Goal: Information Seeking & Learning: Understand process/instructions

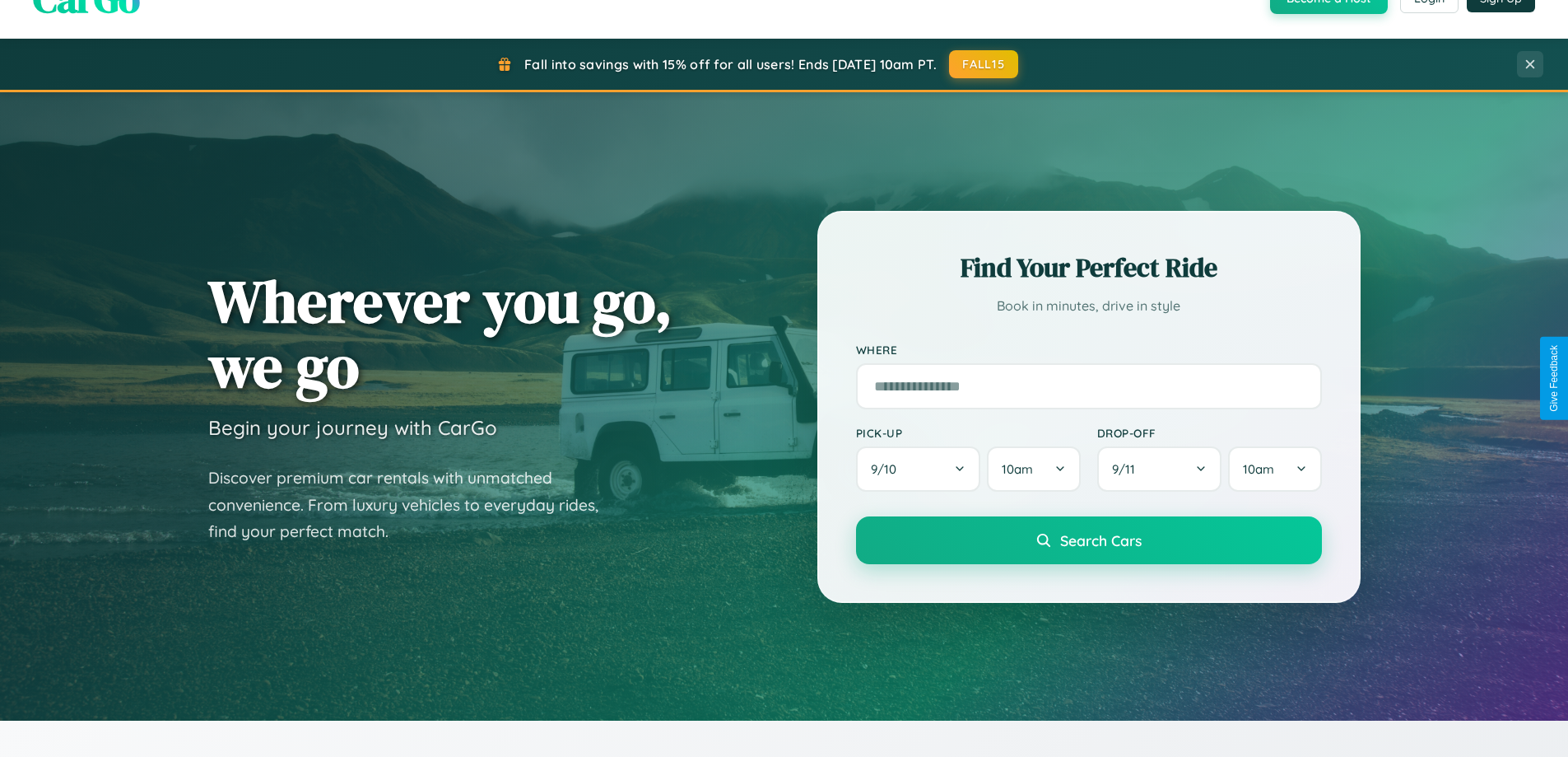
scroll to position [1133, 0]
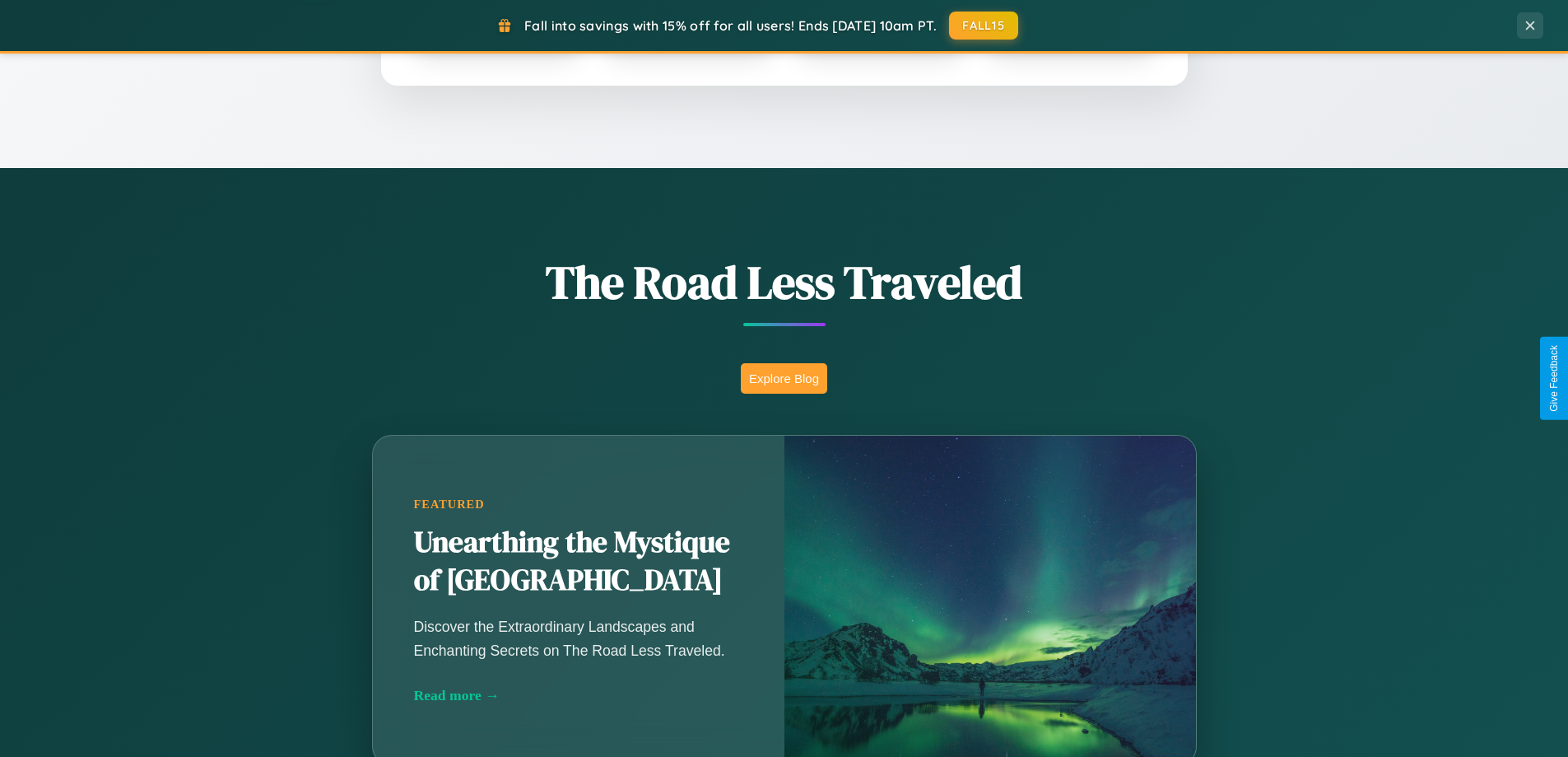
click at [784, 378] on button "Explore Blog" at bounding box center [784, 378] width 87 height 30
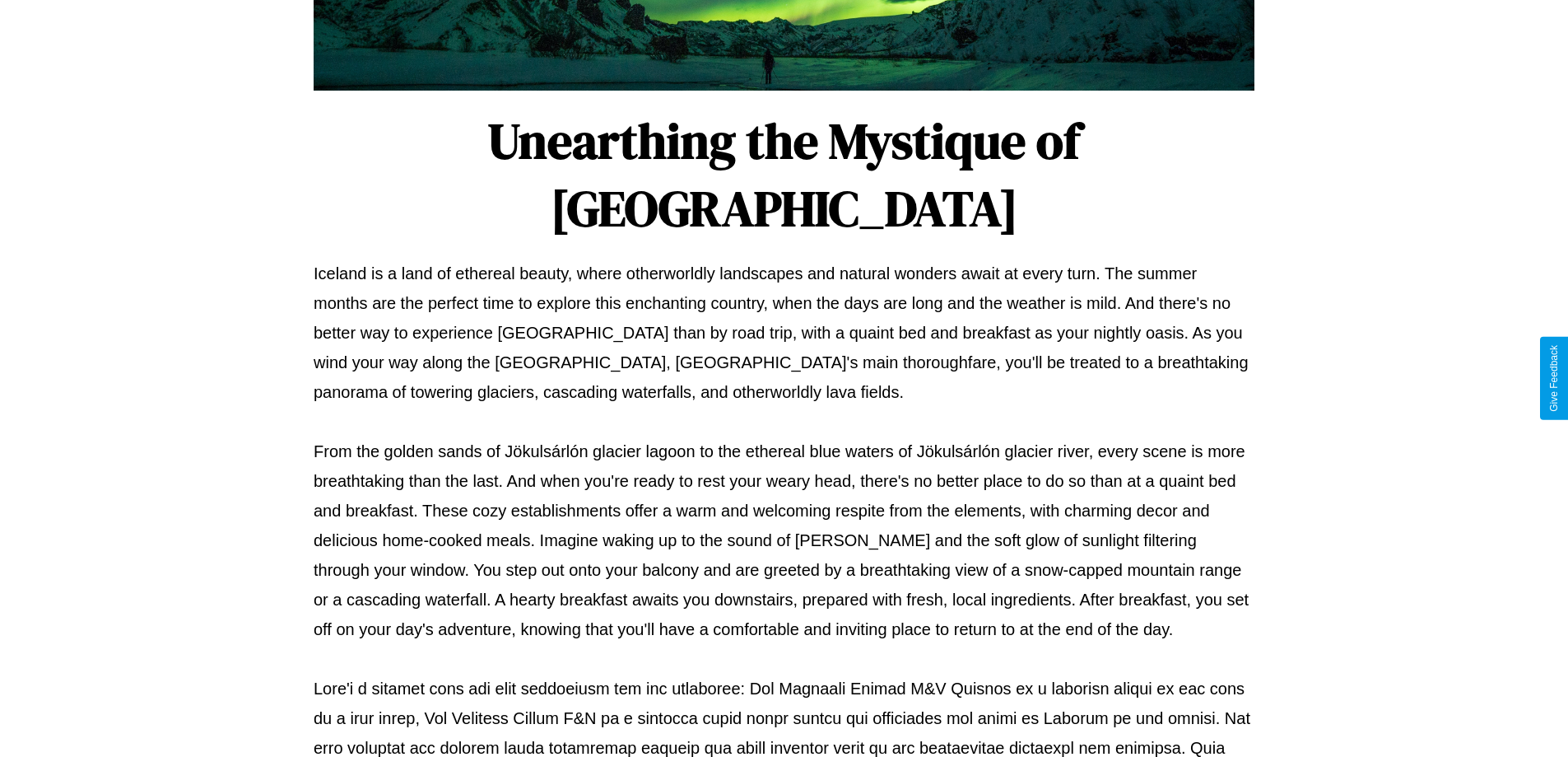
scroll to position [533, 0]
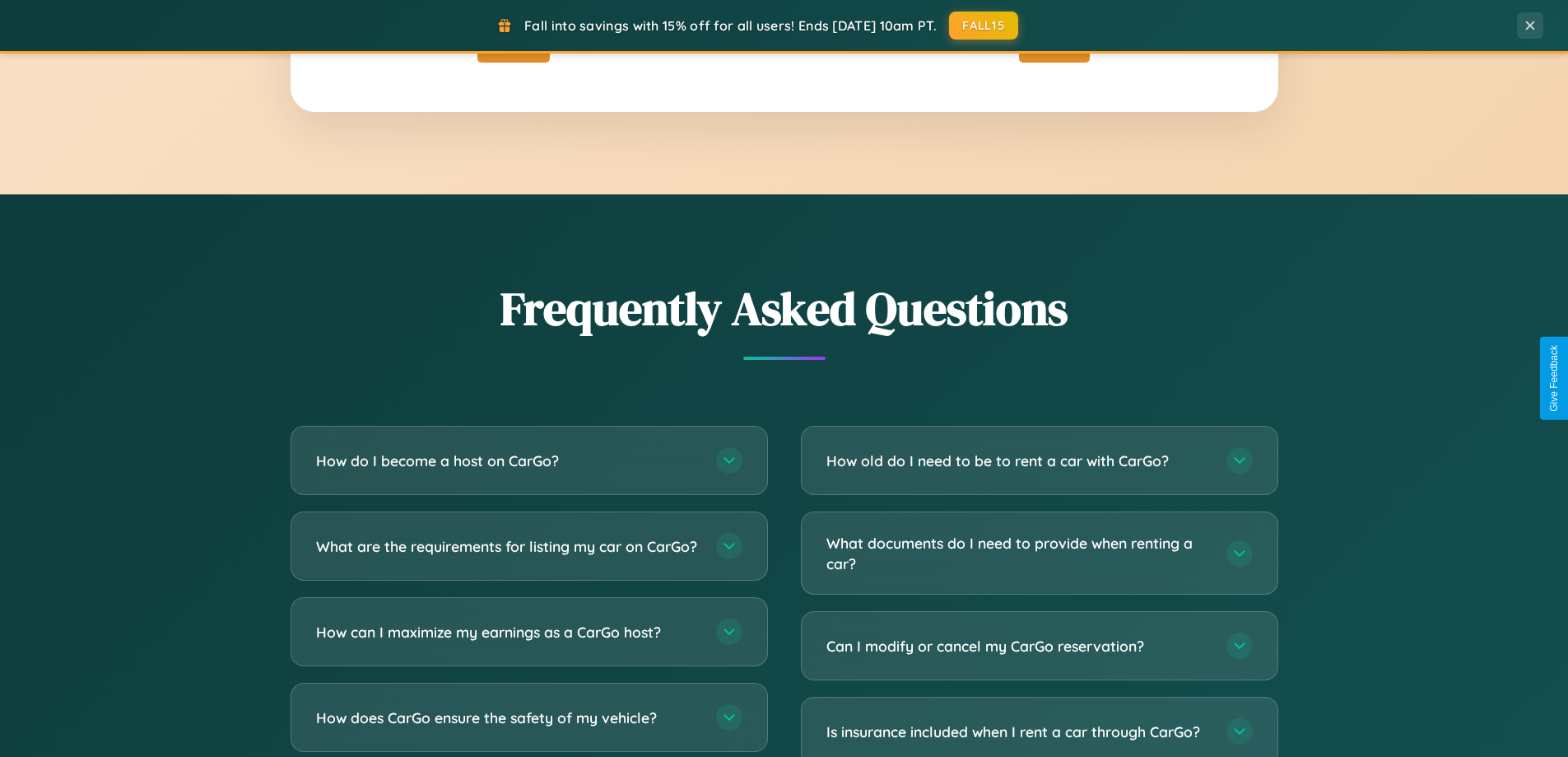
scroll to position [3168, 0]
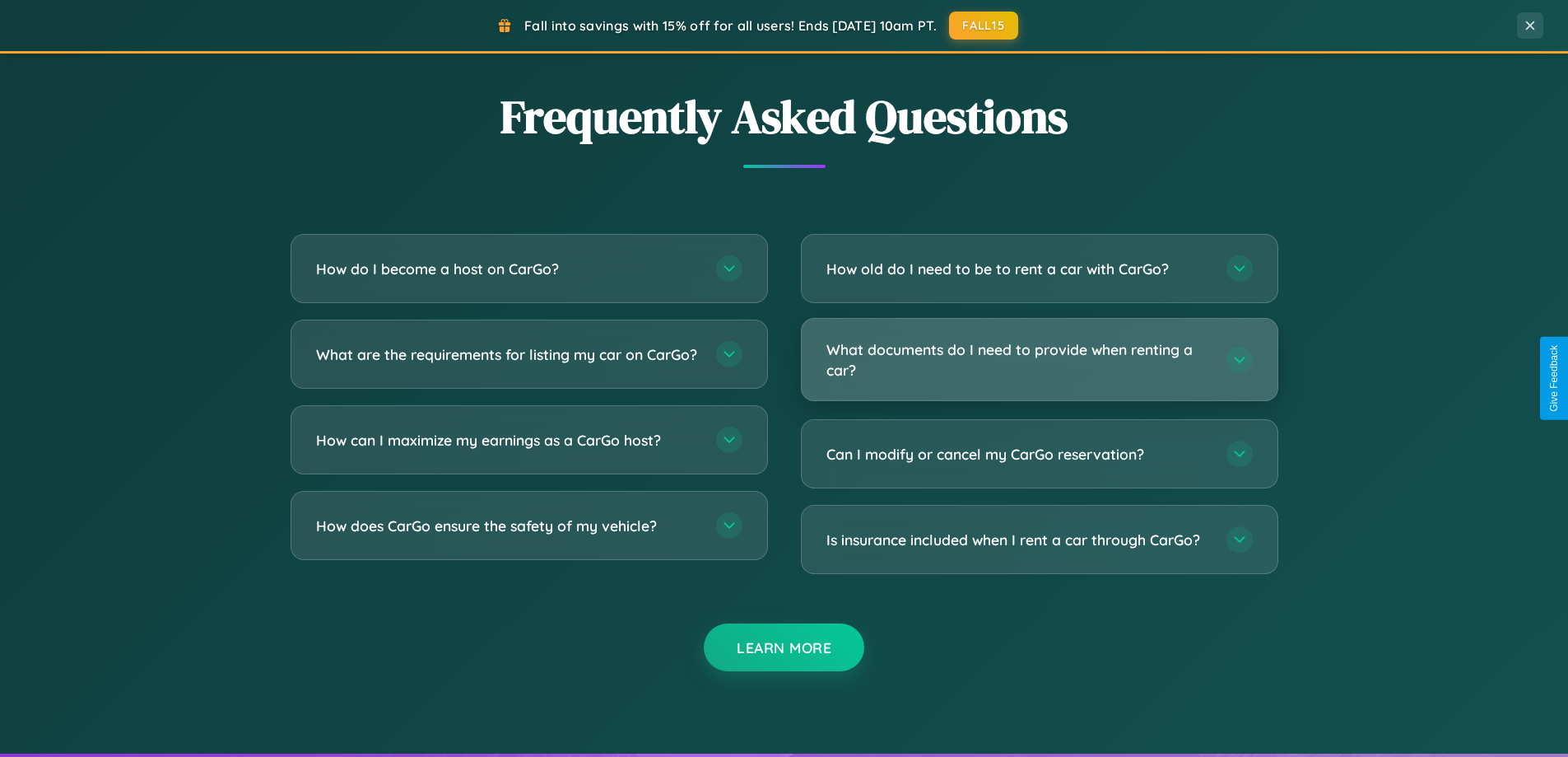
click at [1039, 360] on h3 "What documents do I need to provide when renting a car?" at bounding box center [1018, 359] width 383 height 40
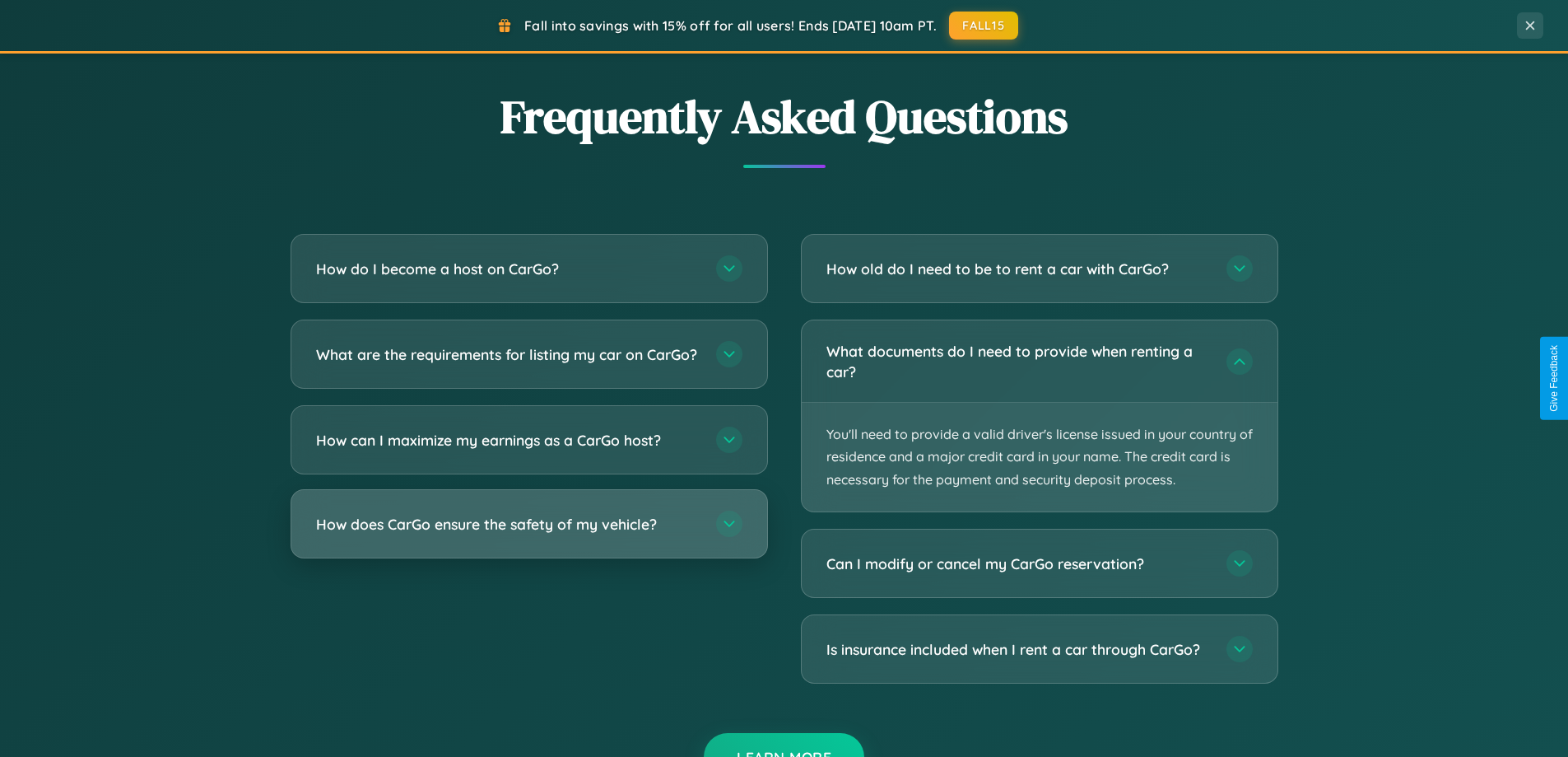
click at [528, 534] on h3 "How does CarGo ensure the safety of my vehicle?" at bounding box center [507, 523] width 383 height 20
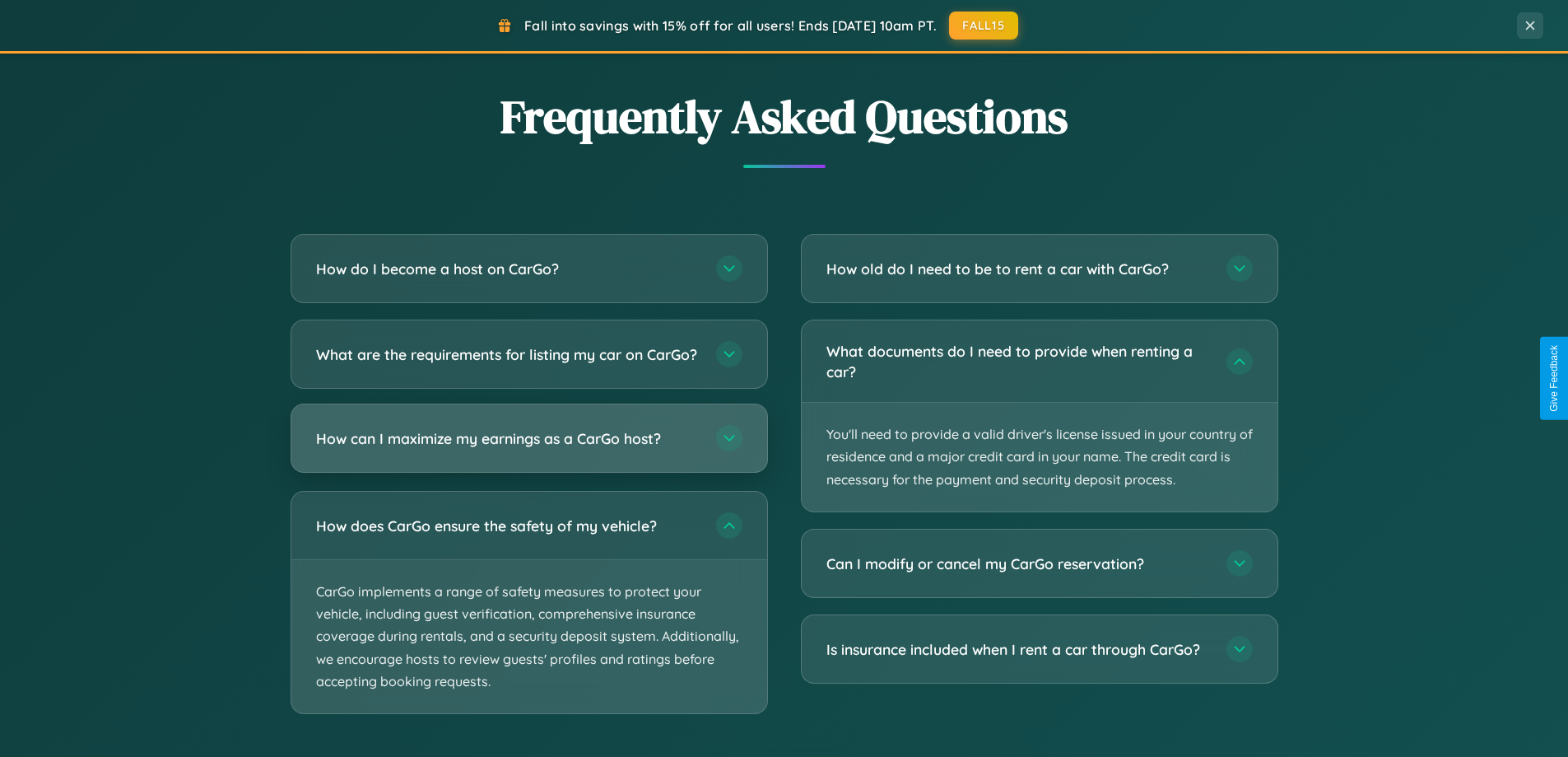
click at [528, 448] on h3 "How can I maximize my earnings as a CarGo host?" at bounding box center [507, 438] width 383 height 20
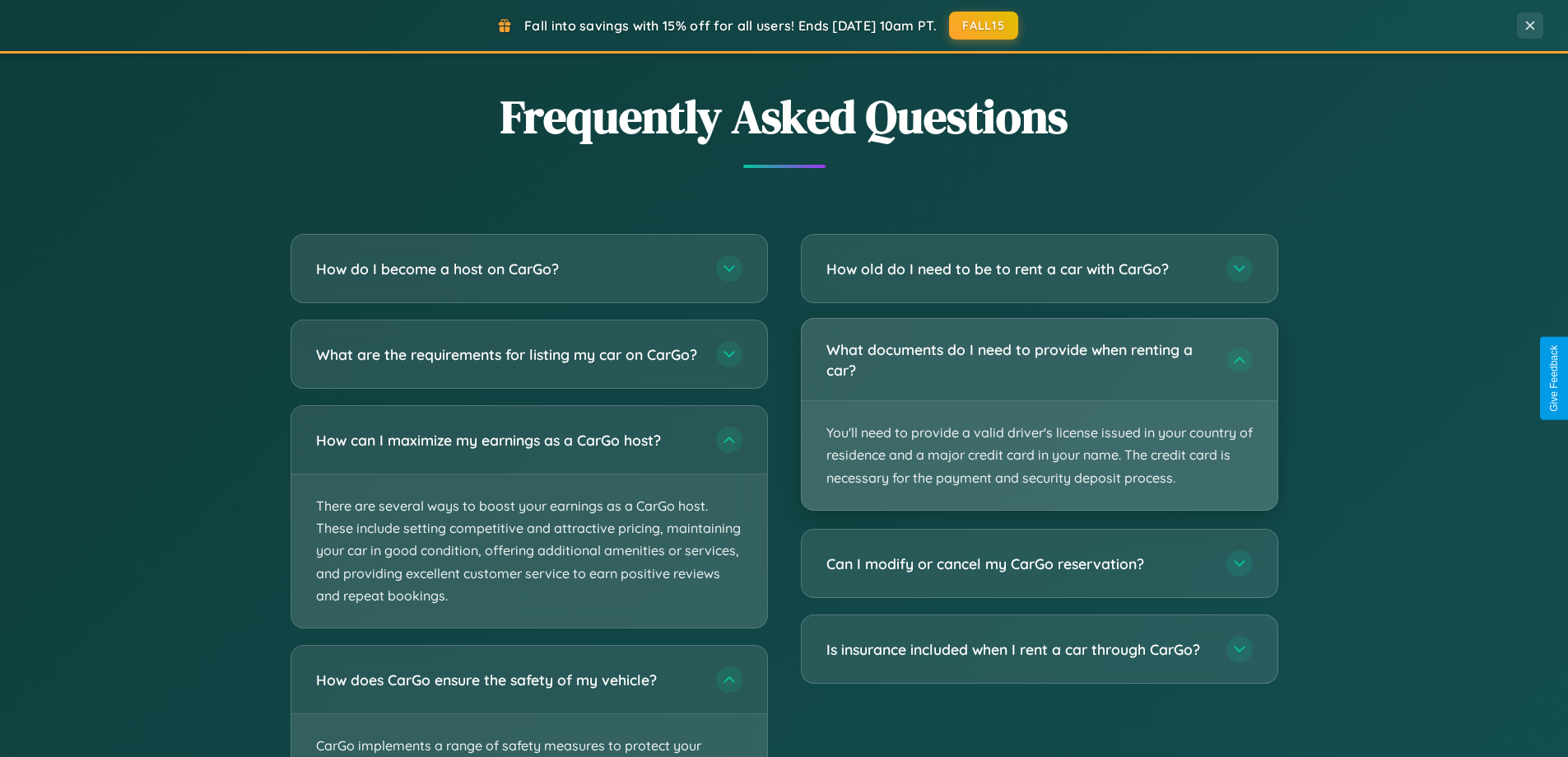
click at [1039, 415] on p "You'll need to provide a valid driver's license issued in your country of resid…" at bounding box center [1039, 455] width 476 height 109
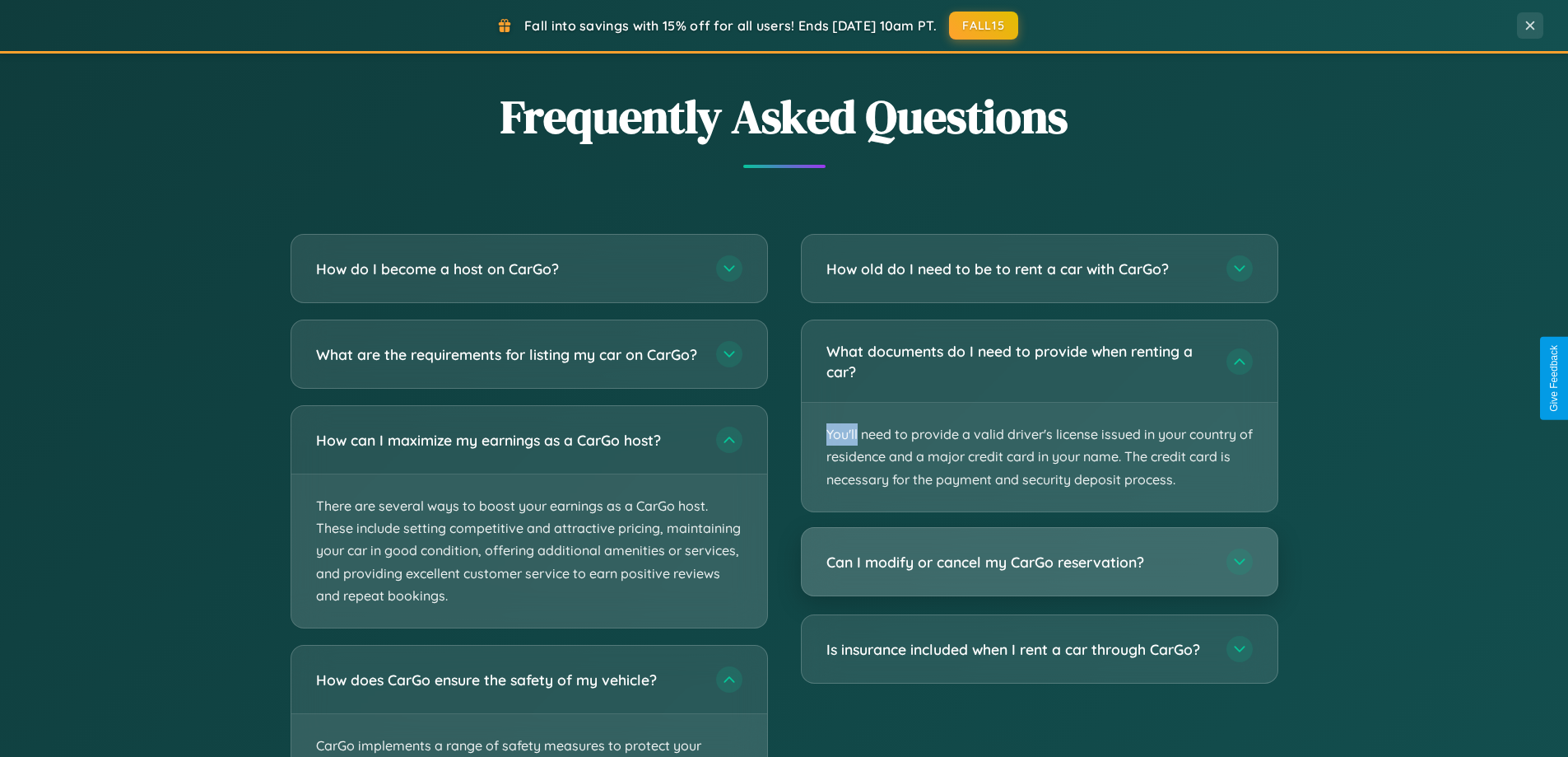
click at [1039, 562] on h3 "Can I modify or cancel my CarGo reservation?" at bounding box center [1018, 561] width 383 height 20
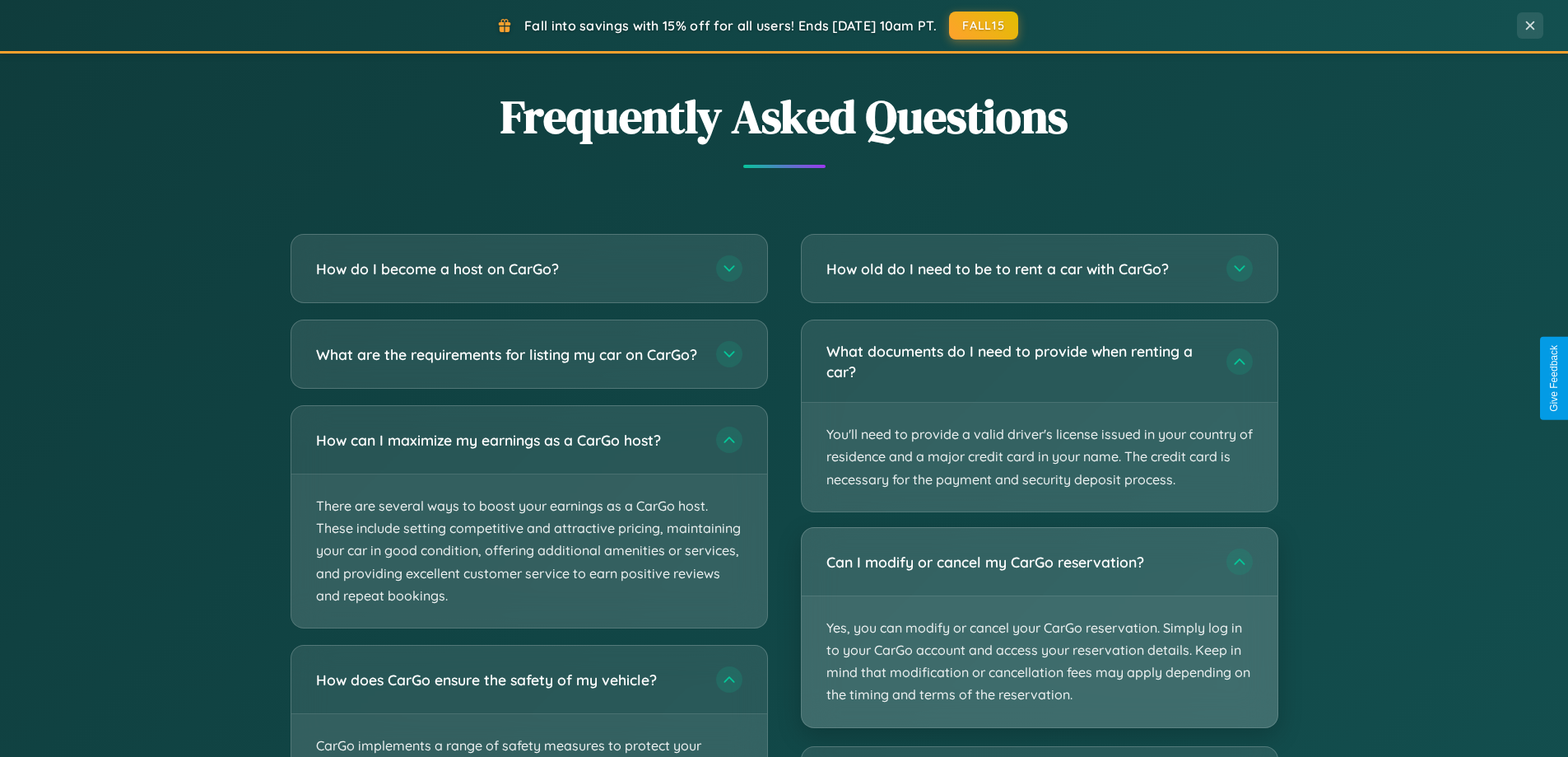
click at [1039, 626] on p "Yes, you can modify or cancel your CarGo reservation. Simply log in to your Car…" at bounding box center [1039, 661] width 476 height 131
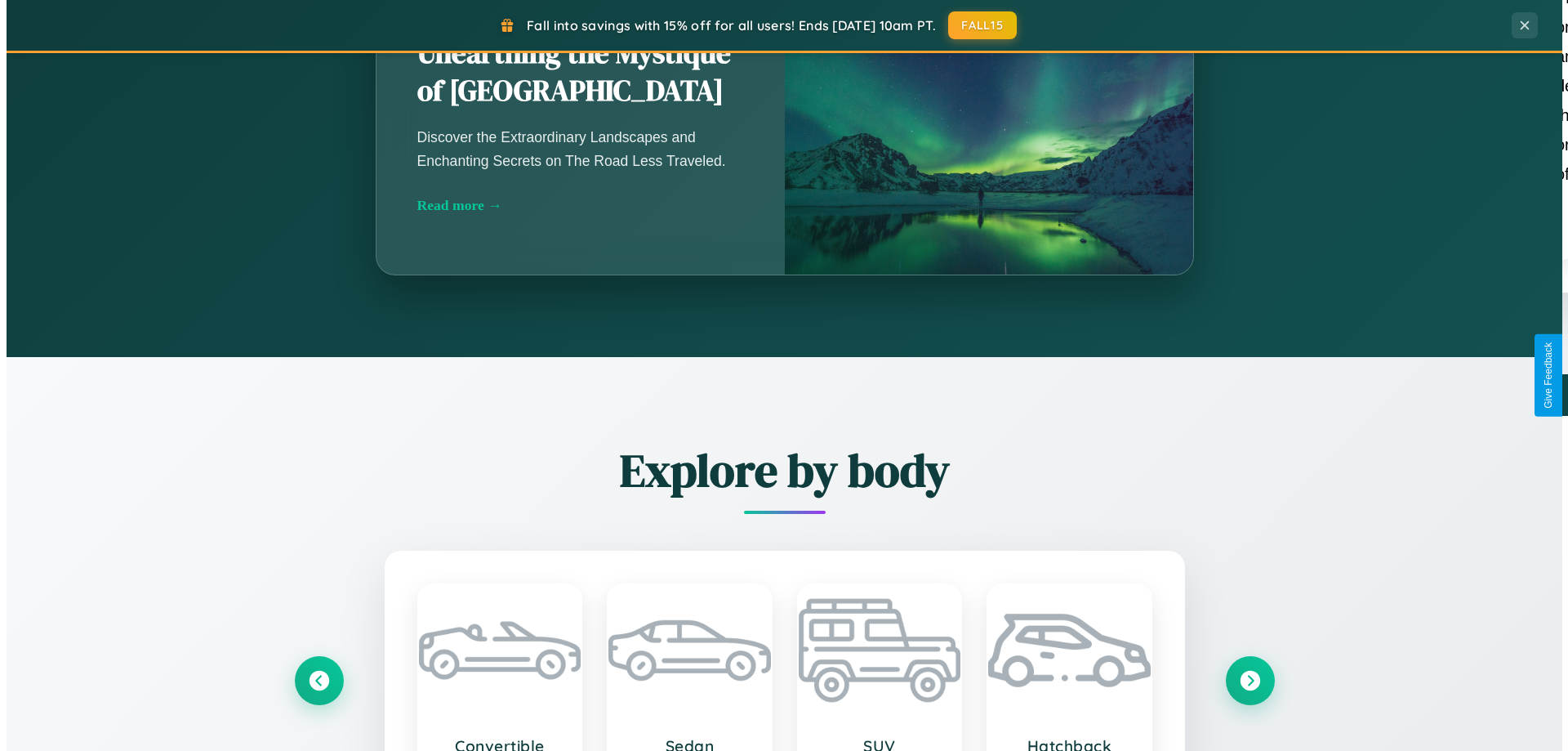
scroll to position [0, 0]
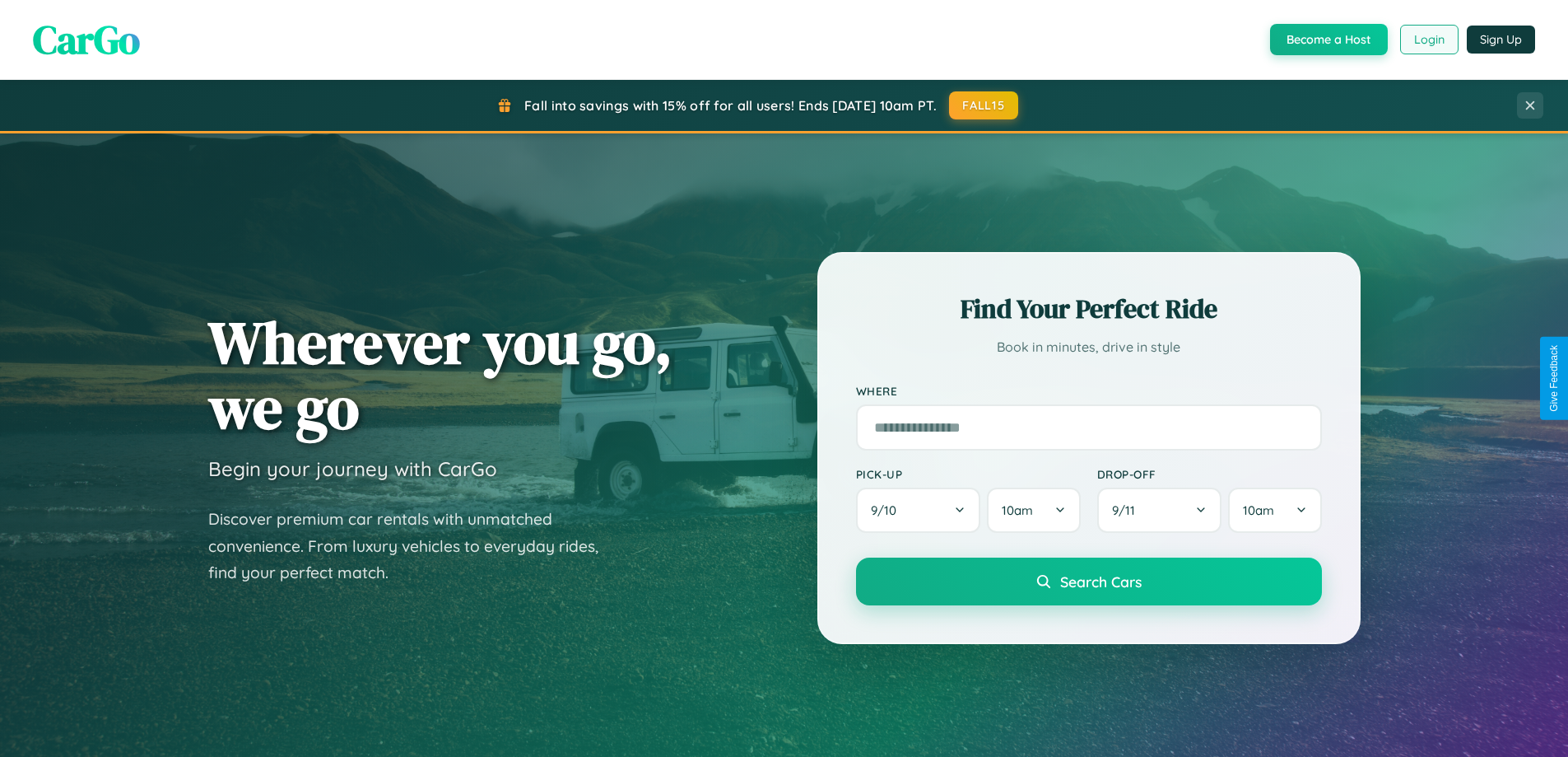
click at [1428, 40] on button "Login" at bounding box center [1428, 39] width 58 height 30
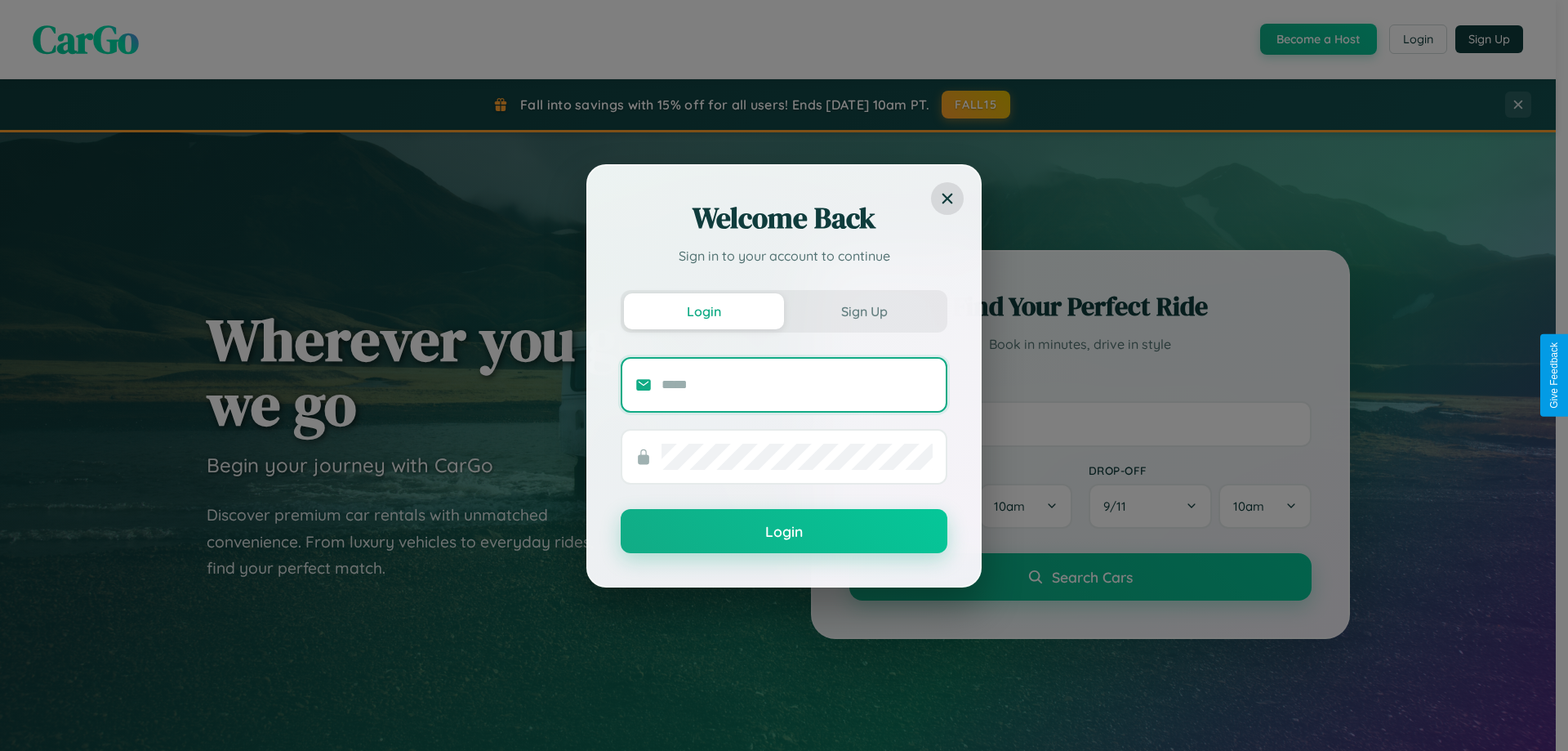
click at [797, 384] on input "text" at bounding box center [797, 384] width 271 height 26
type input "**********"
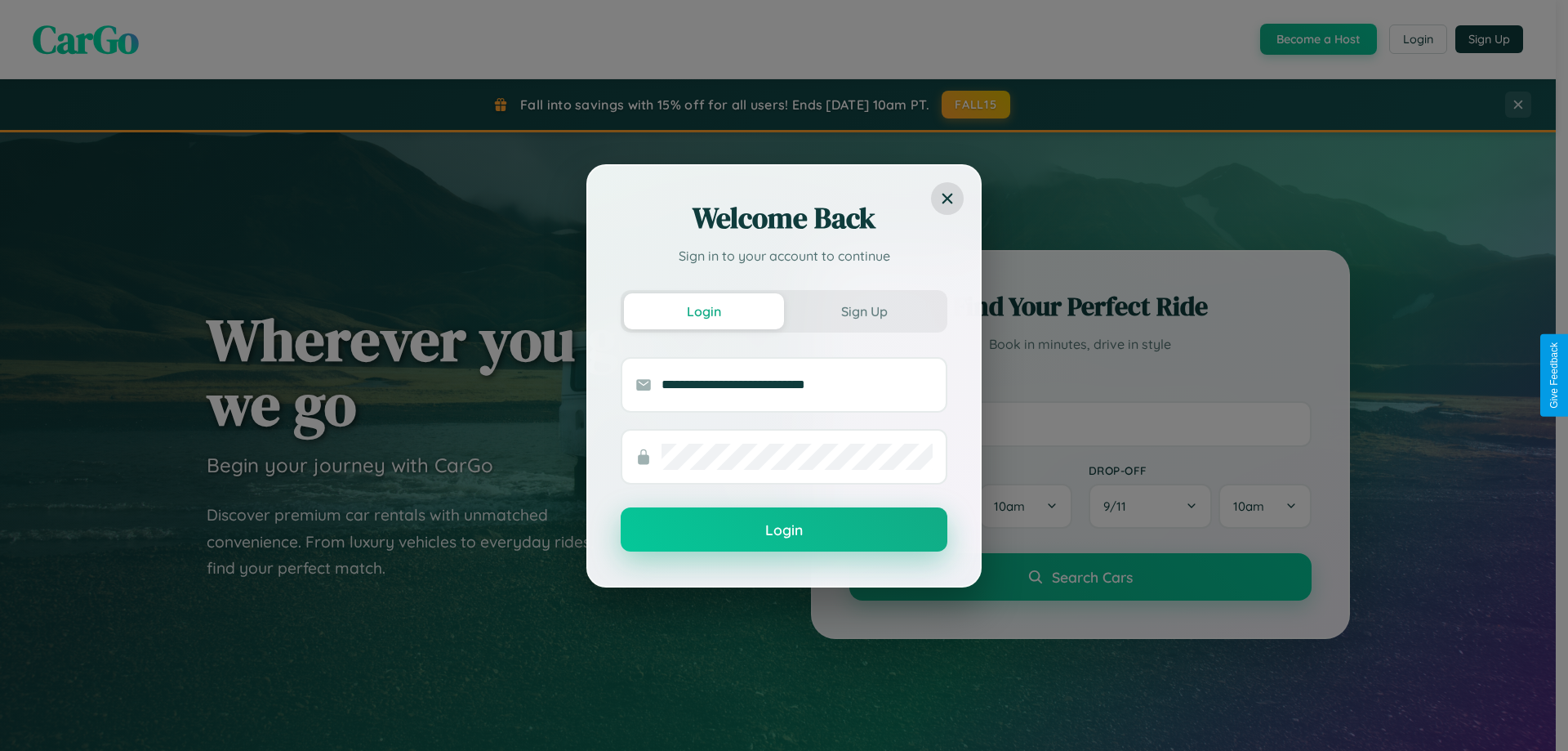
click at [784, 530] on button "Login" at bounding box center [784, 529] width 327 height 44
